Goal: Information Seeking & Learning: Learn about a topic

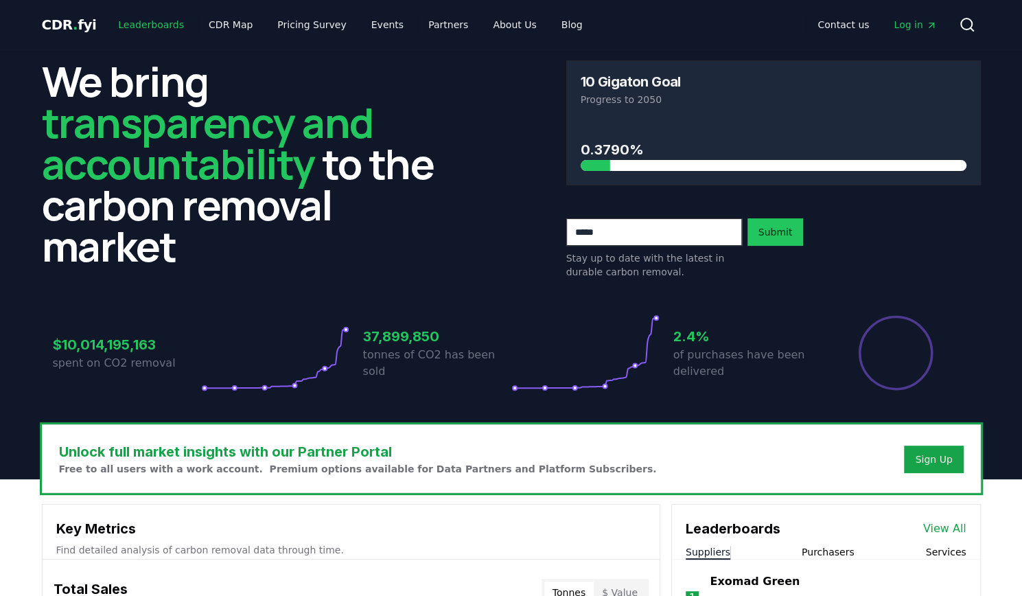
click at [156, 24] on link "Leaderboards" at bounding box center [151, 24] width 88 height 25
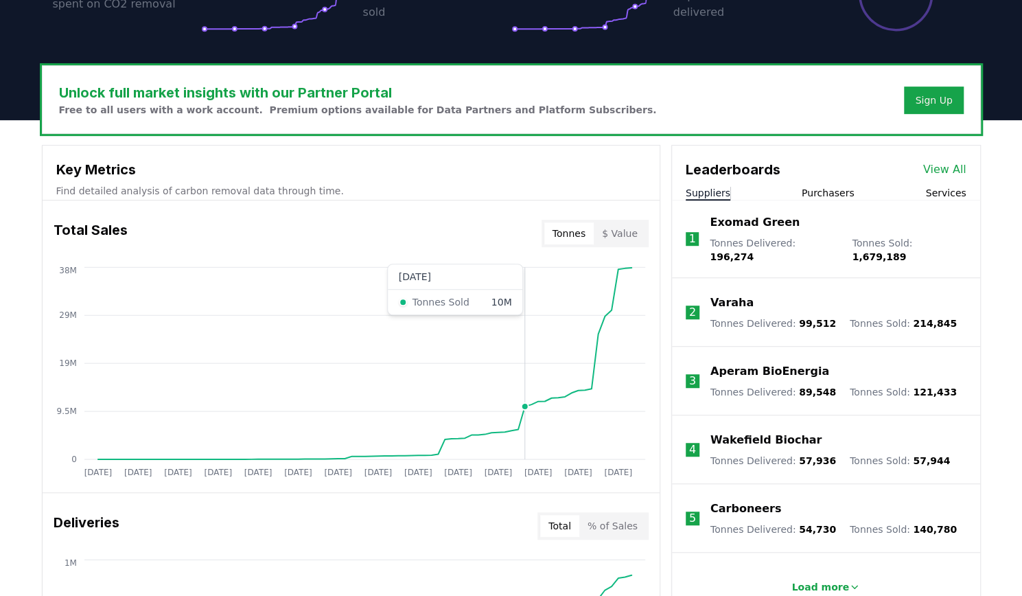
scroll to position [360, 0]
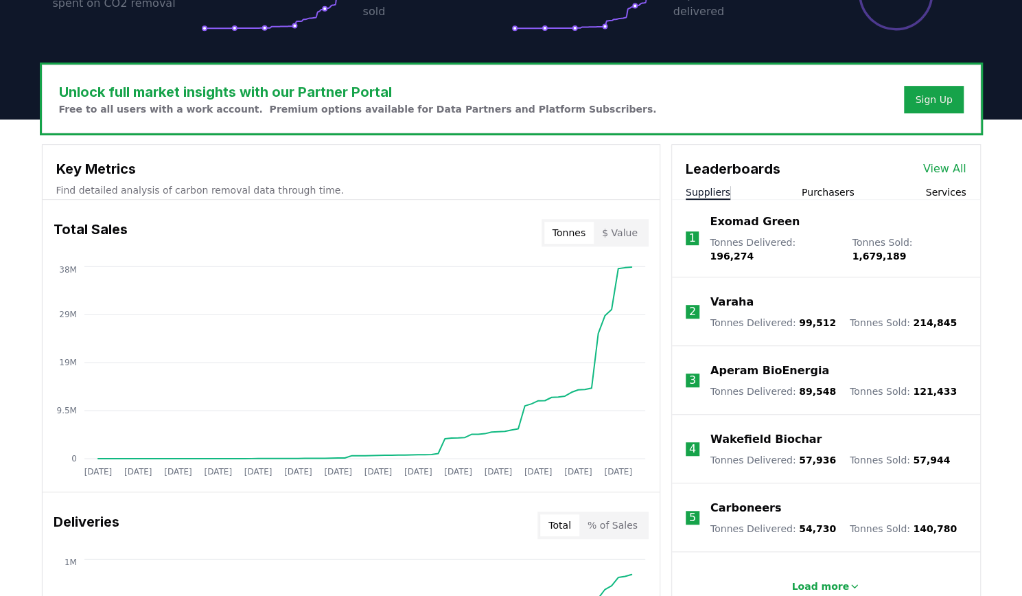
click at [711, 193] on button "Suppliers" at bounding box center [707, 192] width 45 height 14
click at [945, 167] on link "View All" at bounding box center [944, 169] width 43 height 16
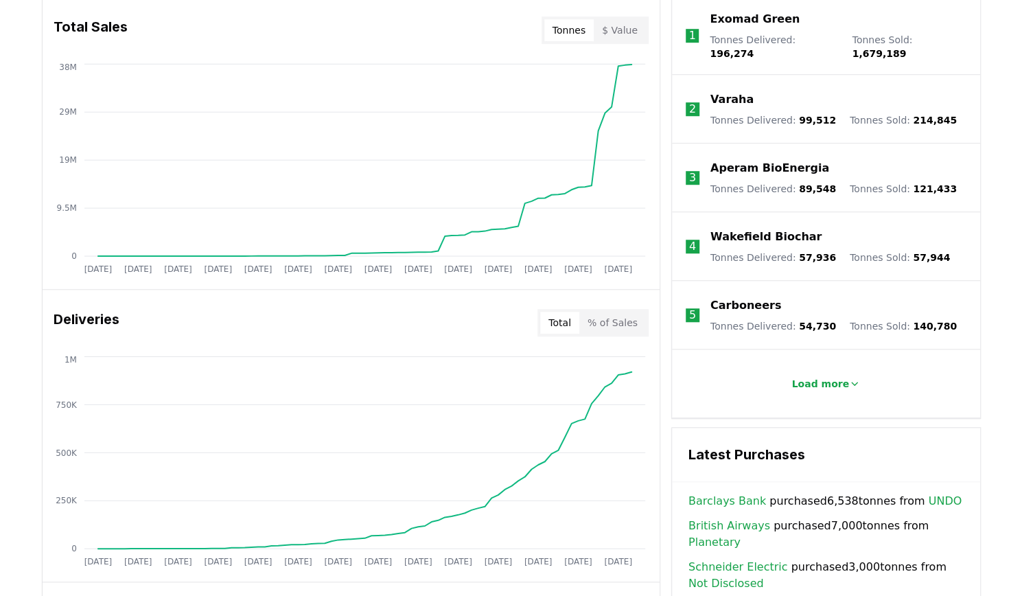
scroll to position [563, 0]
click at [834, 376] on p "Load more" at bounding box center [820, 383] width 58 height 14
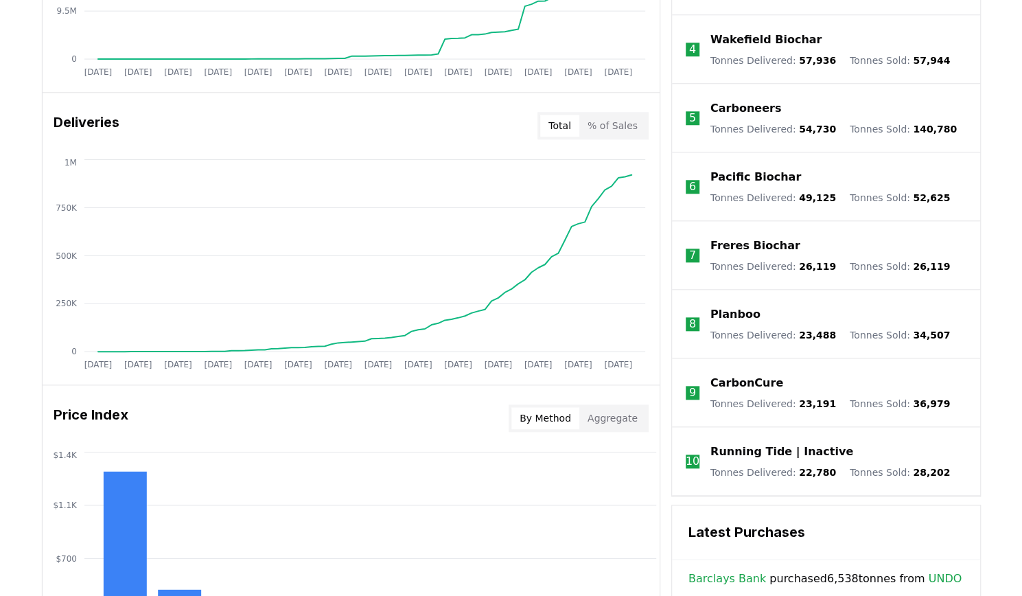
scroll to position [759, 0]
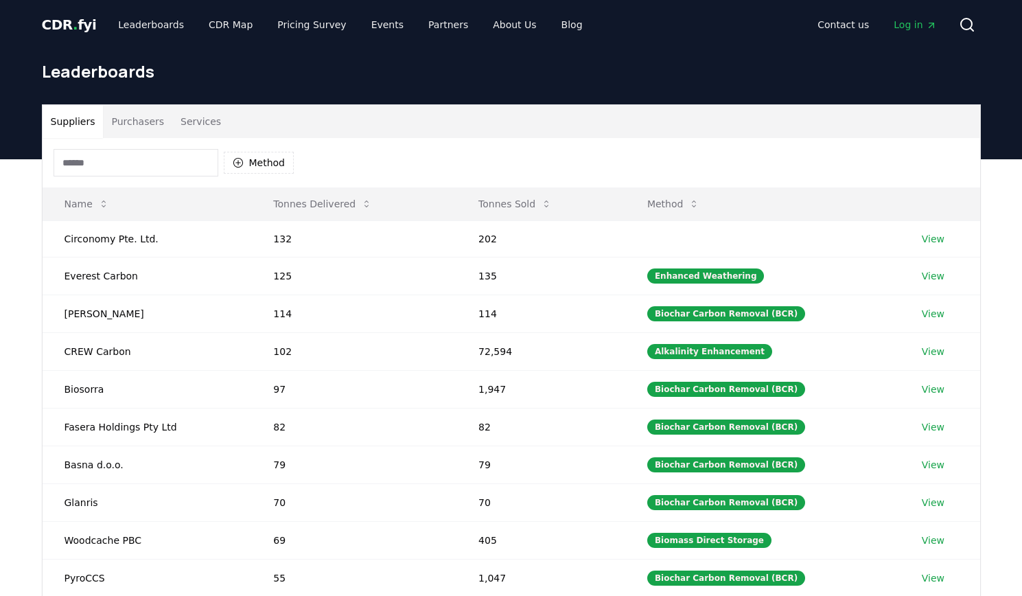
scroll to position [104, 0]
